Goal: Transaction & Acquisition: Purchase product/service

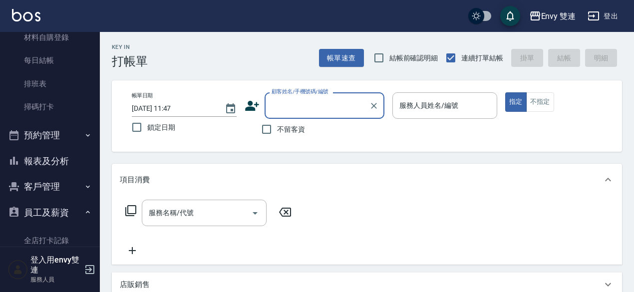
scroll to position [179, 0]
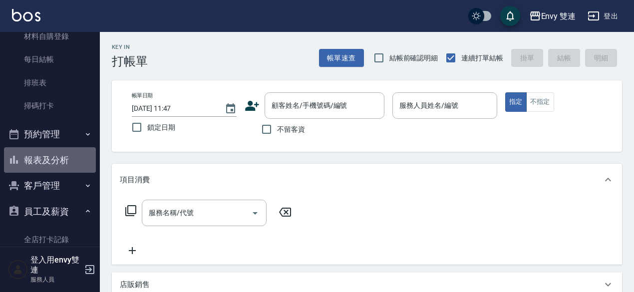
click at [66, 148] on button "報表及分析" at bounding box center [50, 160] width 92 height 26
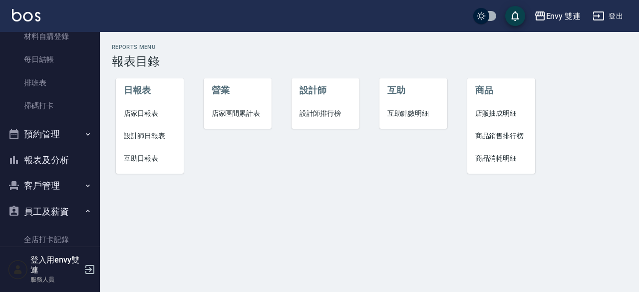
click at [164, 128] on li "設計師日報表" at bounding box center [150, 136] width 68 height 22
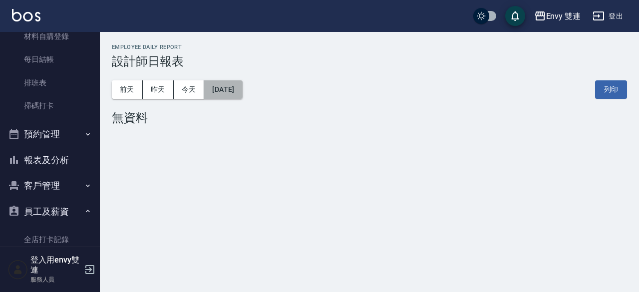
click at [226, 88] on button "[DATE]" at bounding box center [223, 89] width 38 height 18
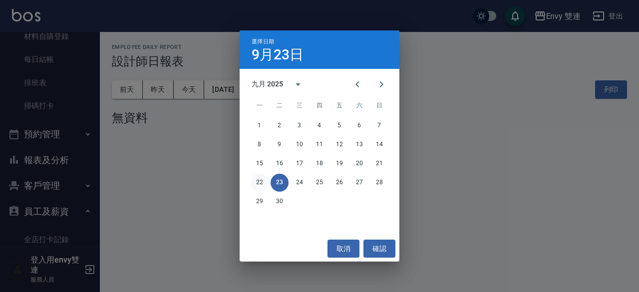
click at [257, 187] on button "22" at bounding box center [260, 183] width 18 height 18
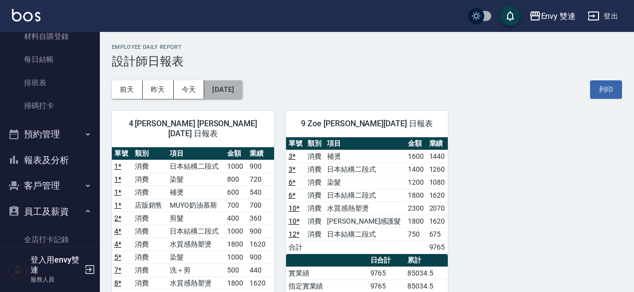
click at [241, 84] on button "[DATE]" at bounding box center [223, 89] width 38 height 18
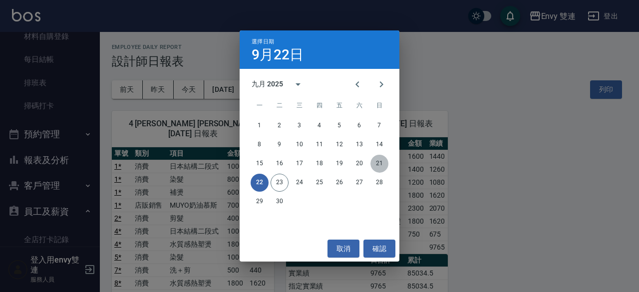
click at [377, 167] on button "21" at bounding box center [379, 164] width 18 height 18
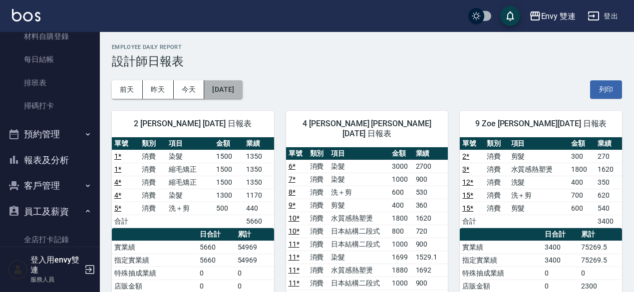
click at [242, 81] on button "[DATE]" at bounding box center [223, 89] width 38 height 18
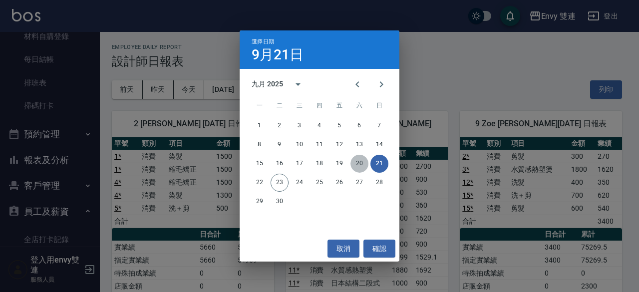
click at [362, 157] on button "20" at bounding box center [359, 164] width 18 height 18
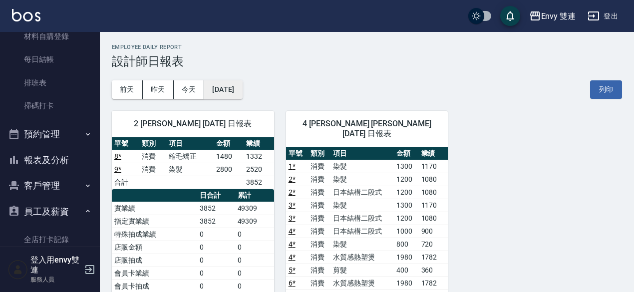
click at [224, 84] on button "[DATE]" at bounding box center [223, 89] width 38 height 18
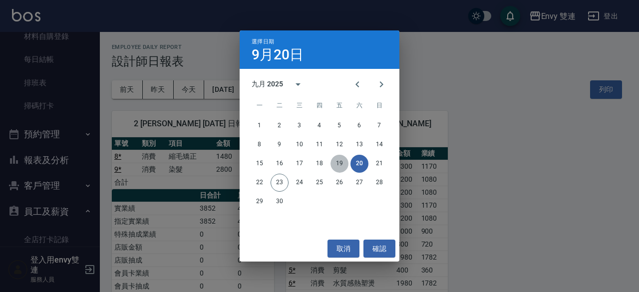
click at [341, 162] on button "19" at bounding box center [339, 164] width 18 height 18
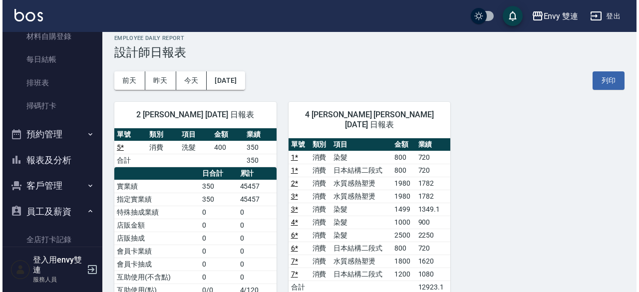
scroll to position [27, 0]
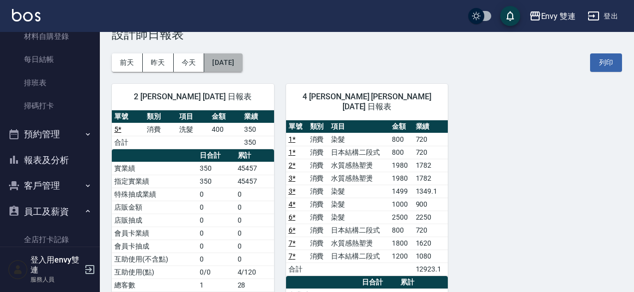
click at [242, 64] on button "[DATE]" at bounding box center [223, 62] width 38 height 18
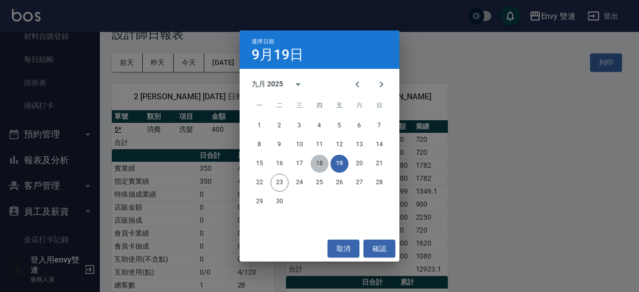
click at [319, 159] on button "18" at bounding box center [319, 164] width 18 height 18
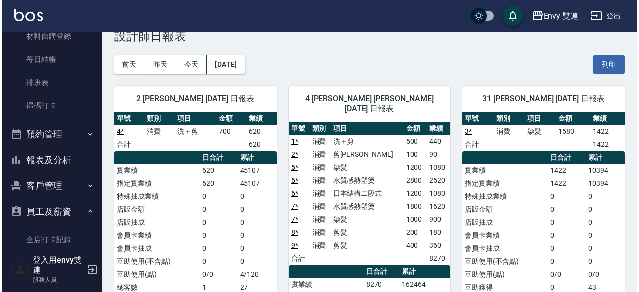
scroll to position [25, 0]
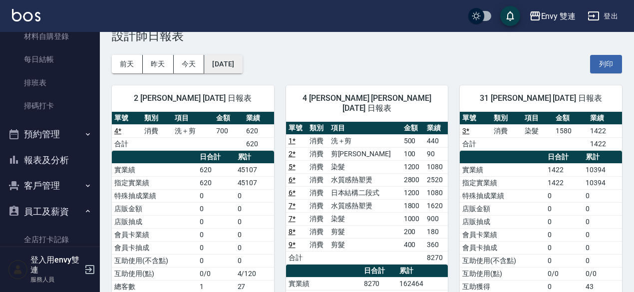
click at [242, 63] on button "[DATE]" at bounding box center [223, 64] width 38 height 18
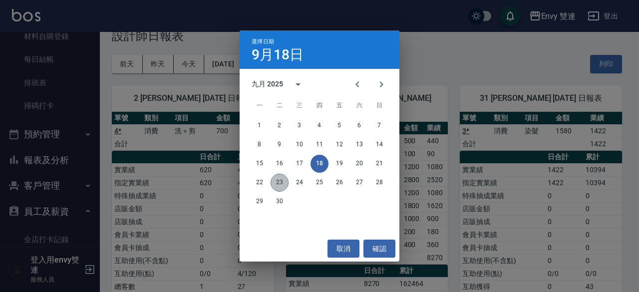
click at [283, 184] on button "23" at bounding box center [279, 183] width 18 height 18
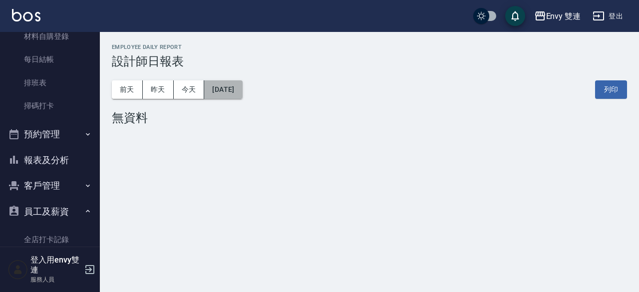
click at [237, 88] on button "[DATE]" at bounding box center [223, 89] width 38 height 18
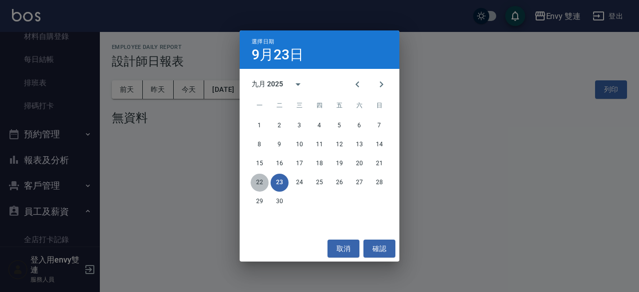
click at [255, 182] on button "22" at bounding box center [260, 183] width 18 height 18
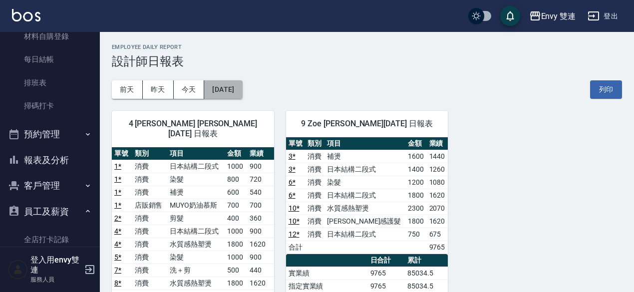
click at [231, 95] on button "[DATE]" at bounding box center [223, 89] width 38 height 18
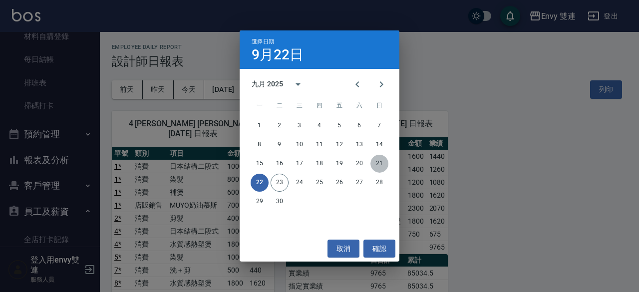
click at [381, 163] on button "21" at bounding box center [379, 164] width 18 height 18
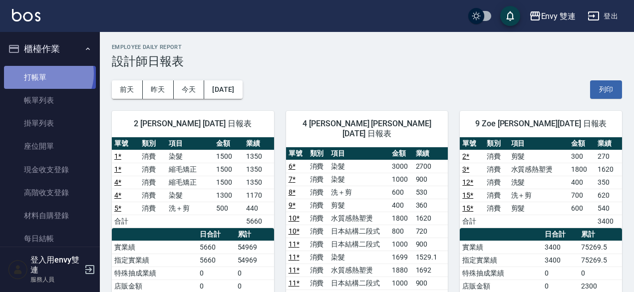
click at [45, 73] on link "打帳單" at bounding box center [50, 77] width 92 height 23
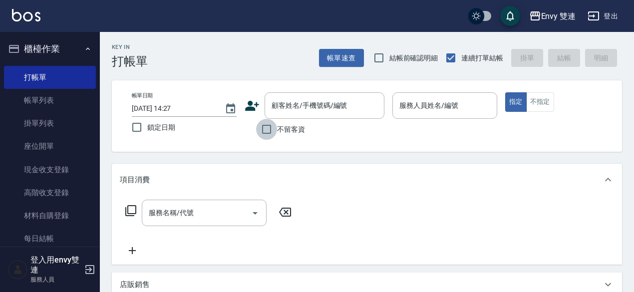
click at [263, 127] on input "不留客資" at bounding box center [266, 129] width 21 height 21
checkbox input "true"
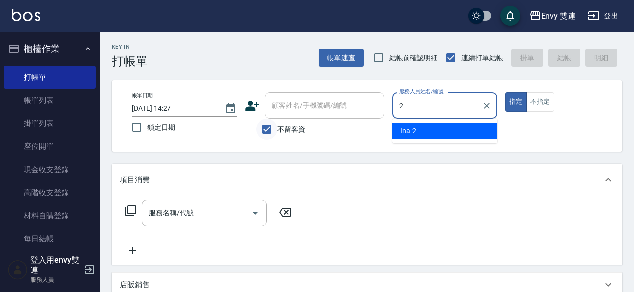
type input "Ina-2"
type button "true"
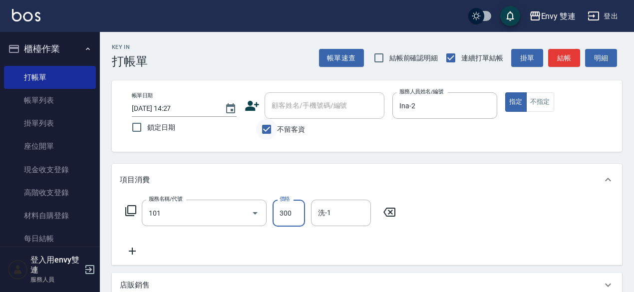
type input "洗髮(101)"
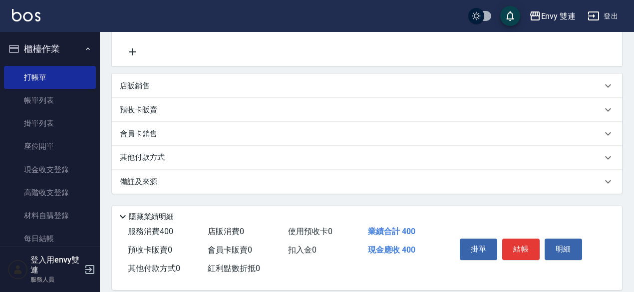
scroll to position [213, 0]
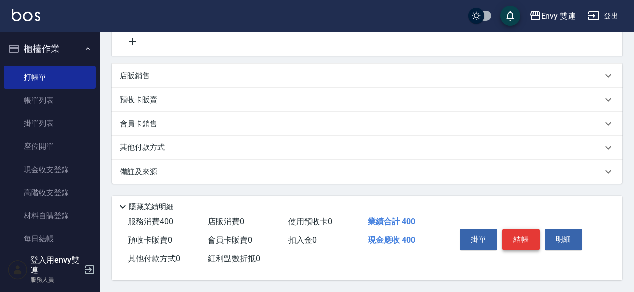
type input "400"
click at [512, 238] on button "結帳" at bounding box center [520, 239] width 37 height 21
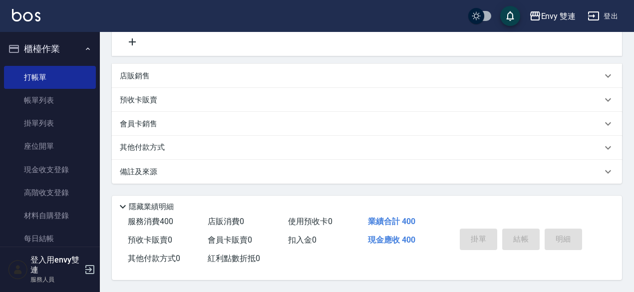
type input "[DATE] 14:39"
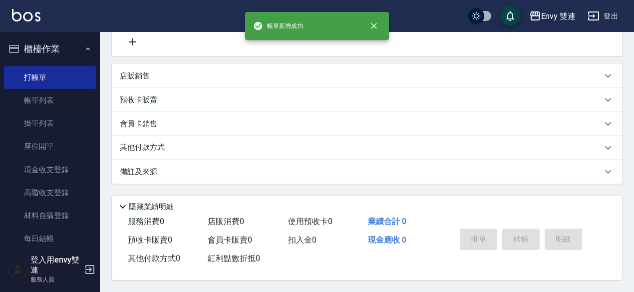
scroll to position [0, 0]
